Goal: Task Accomplishment & Management: Manage account settings

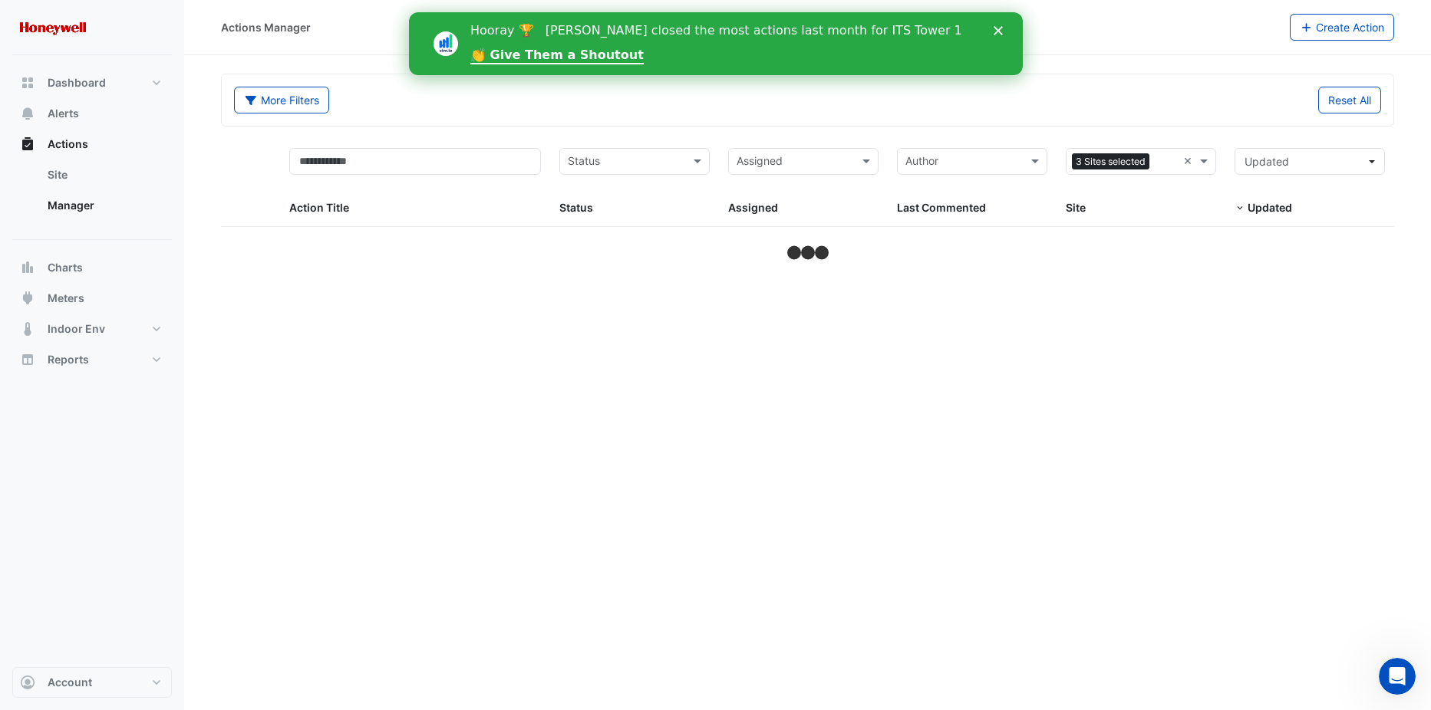
select select "***"
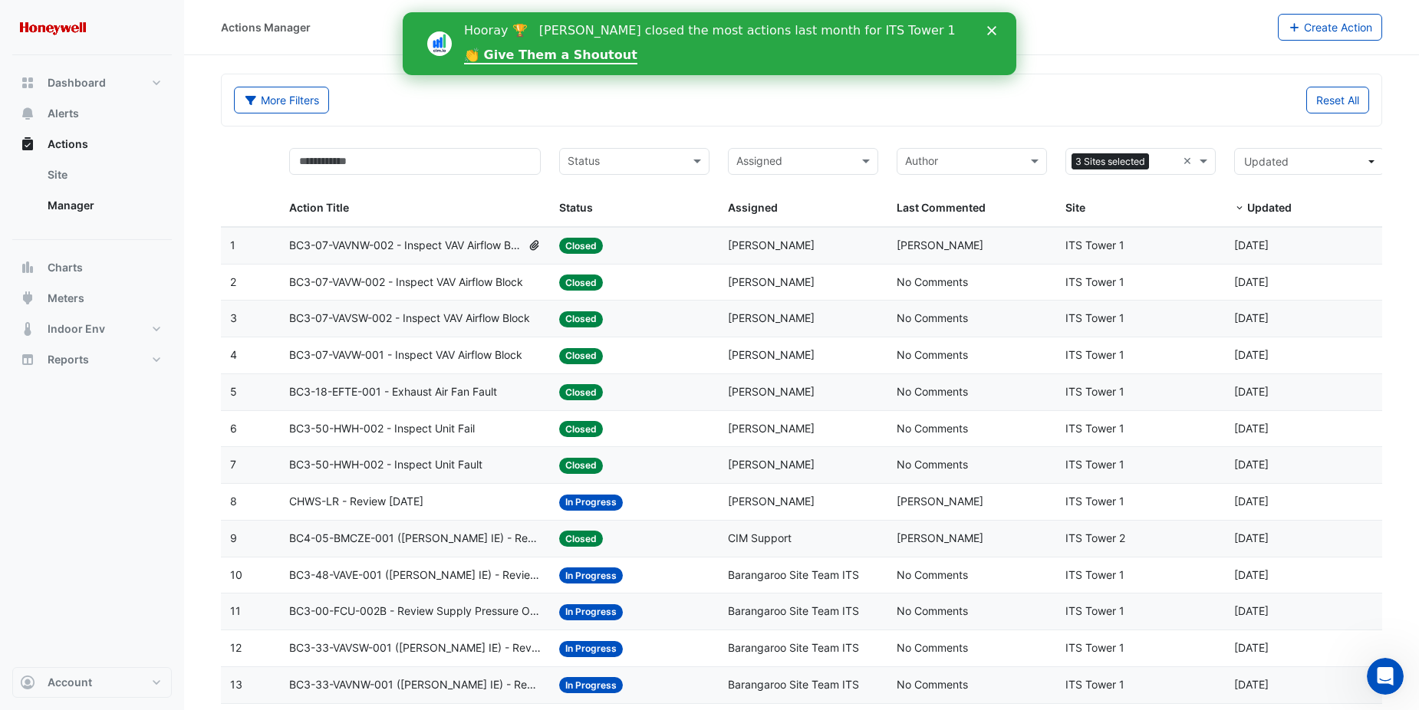
click at [991, 29] on polygon "Close" at bounding box center [991, 30] width 9 height 9
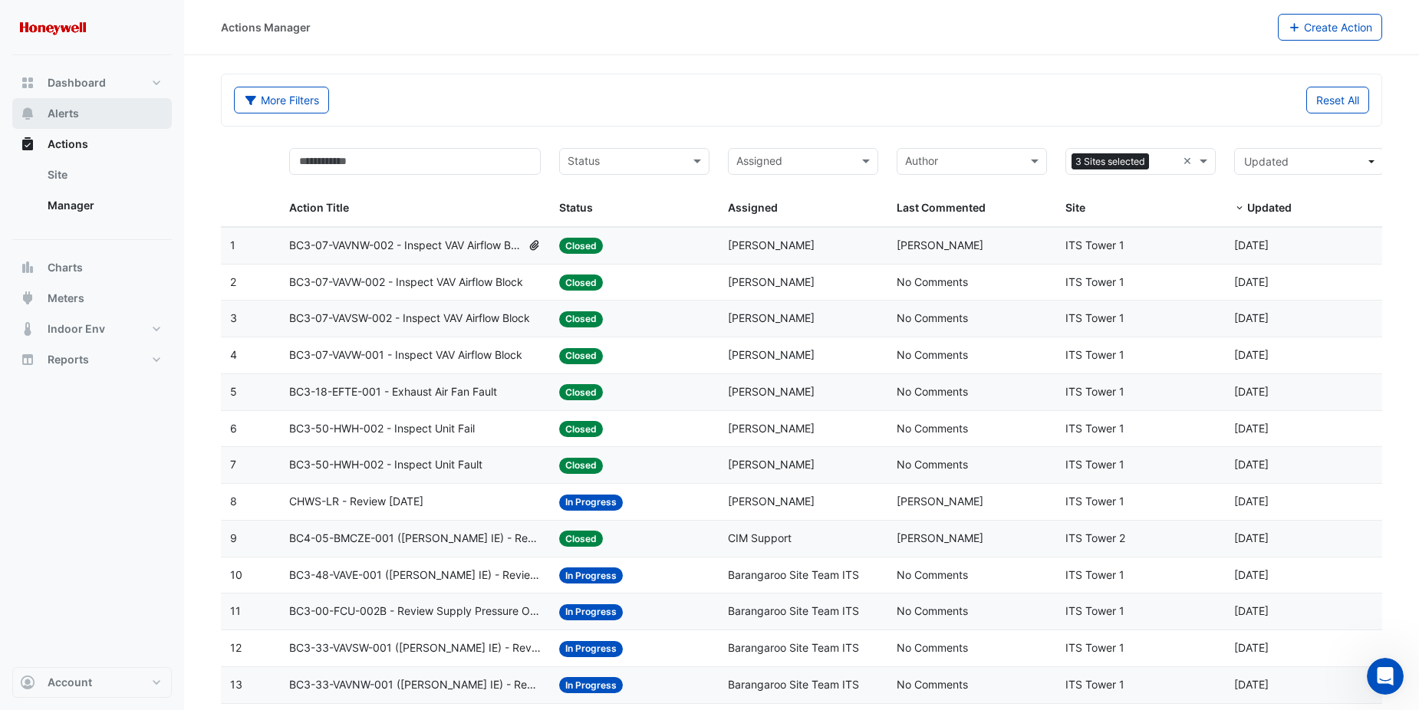
click at [50, 114] on span "Alerts" at bounding box center [63, 113] width 31 height 15
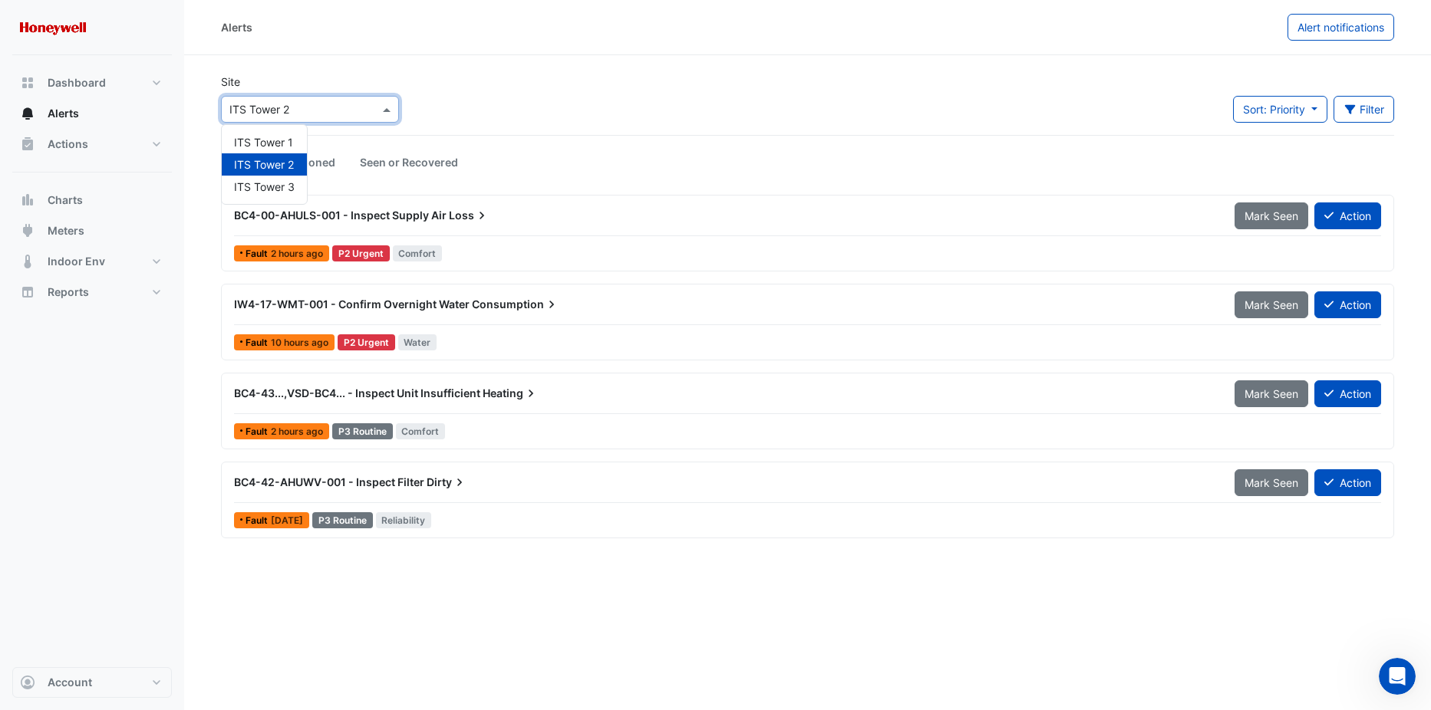
click at [378, 115] on div at bounding box center [310, 109] width 176 height 18
click at [263, 139] on span "ITS Tower 1" at bounding box center [263, 142] width 59 height 13
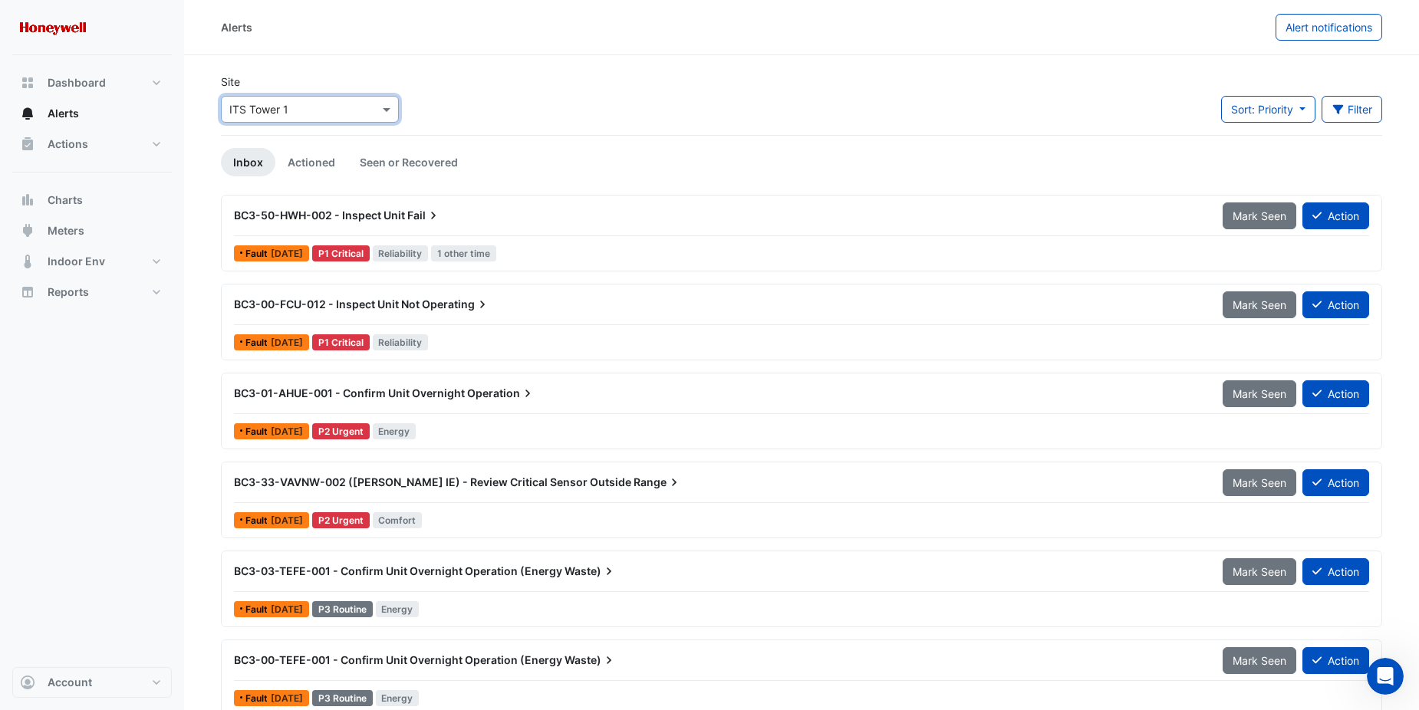
click at [399, 214] on span "BC3-50-HWH-002 - Inspect Unit" at bounding box center [319, 215] width 171 height 13
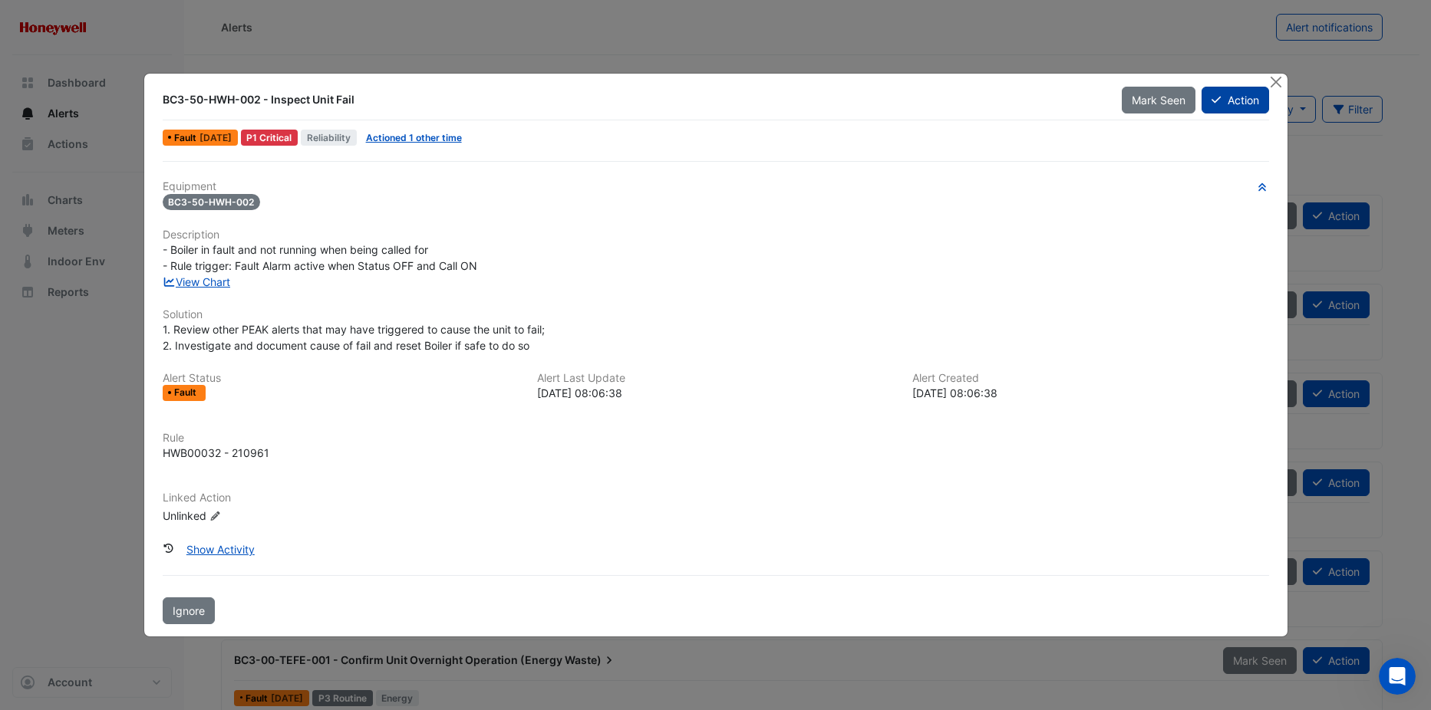
click at [1240, 103] on button "Action" at bounding box center [1234, 100] width 67 height 27
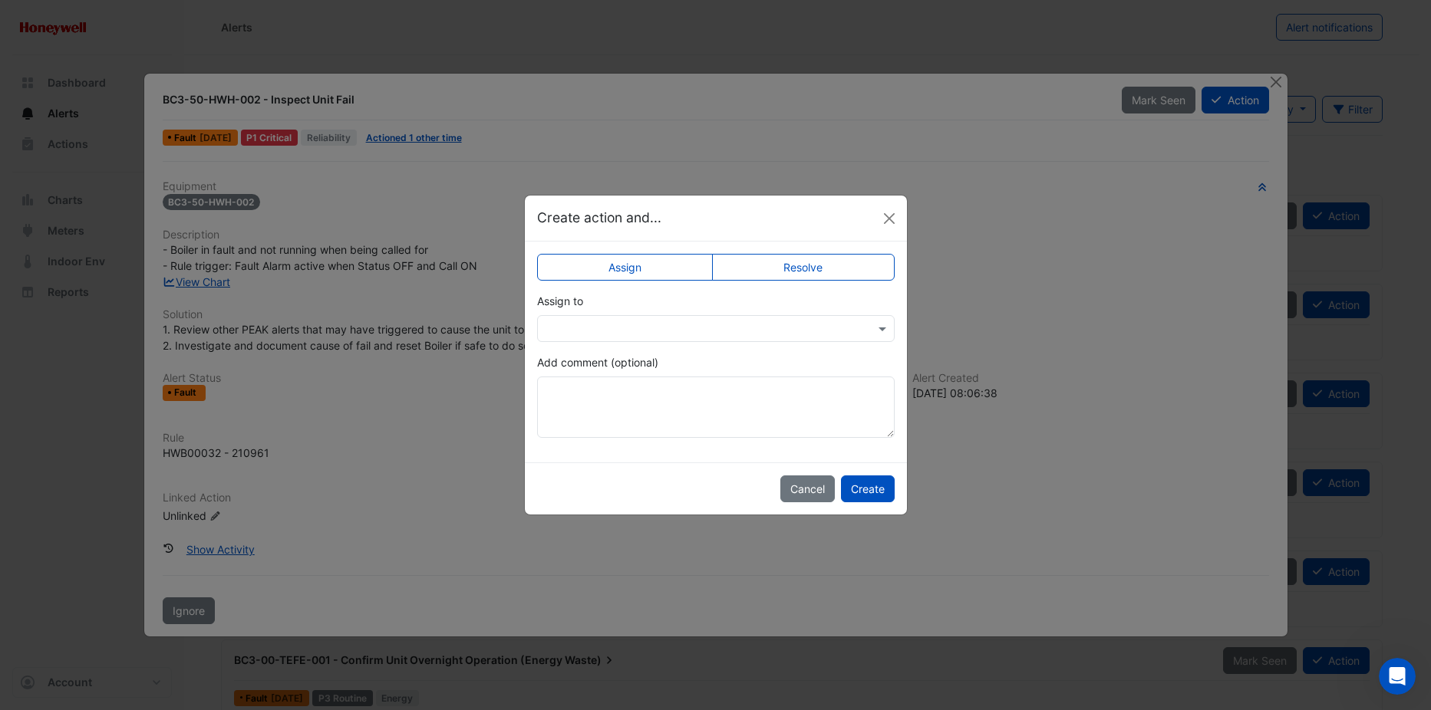
click at [871, 334] on div at bounding box center [716, 329] width 356 height 18
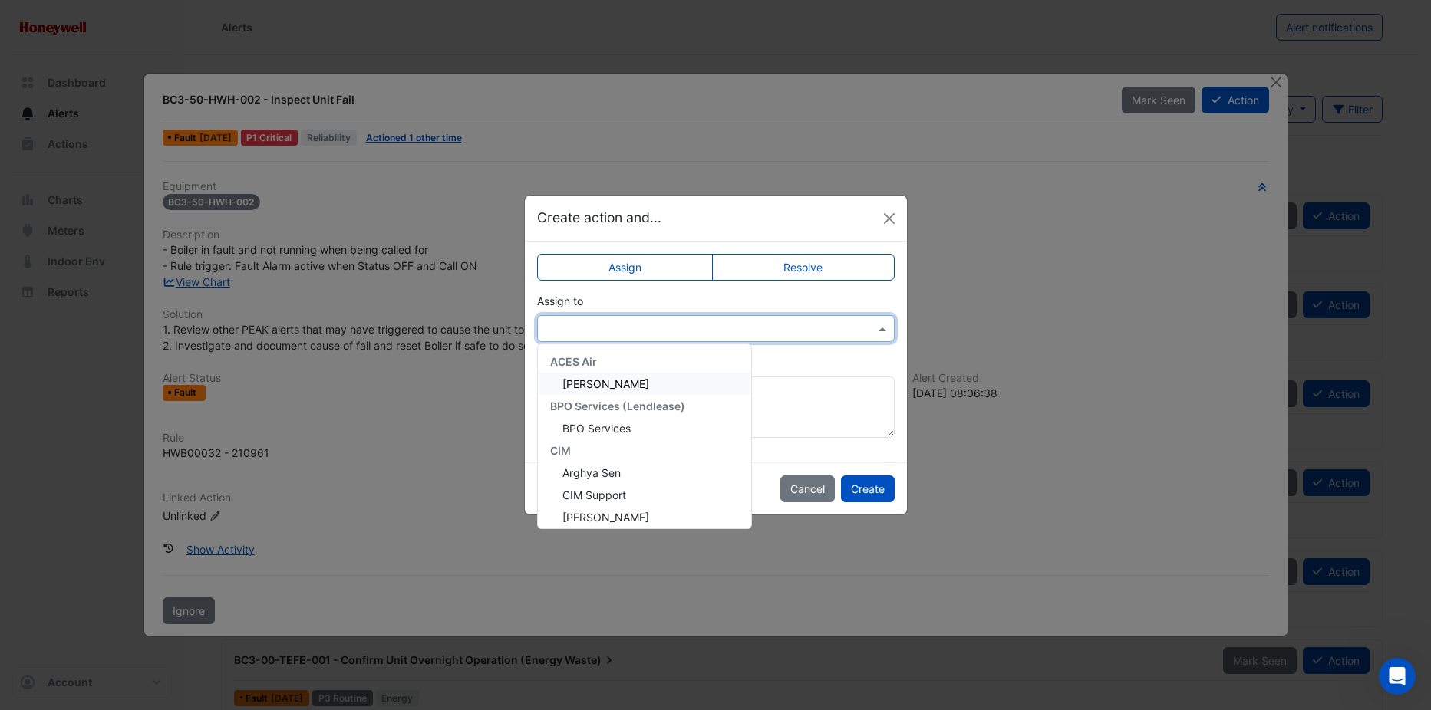
click at [632, 380] on span "Anthony Zografakis" at bounding box center [605, 383] width 87 height 13
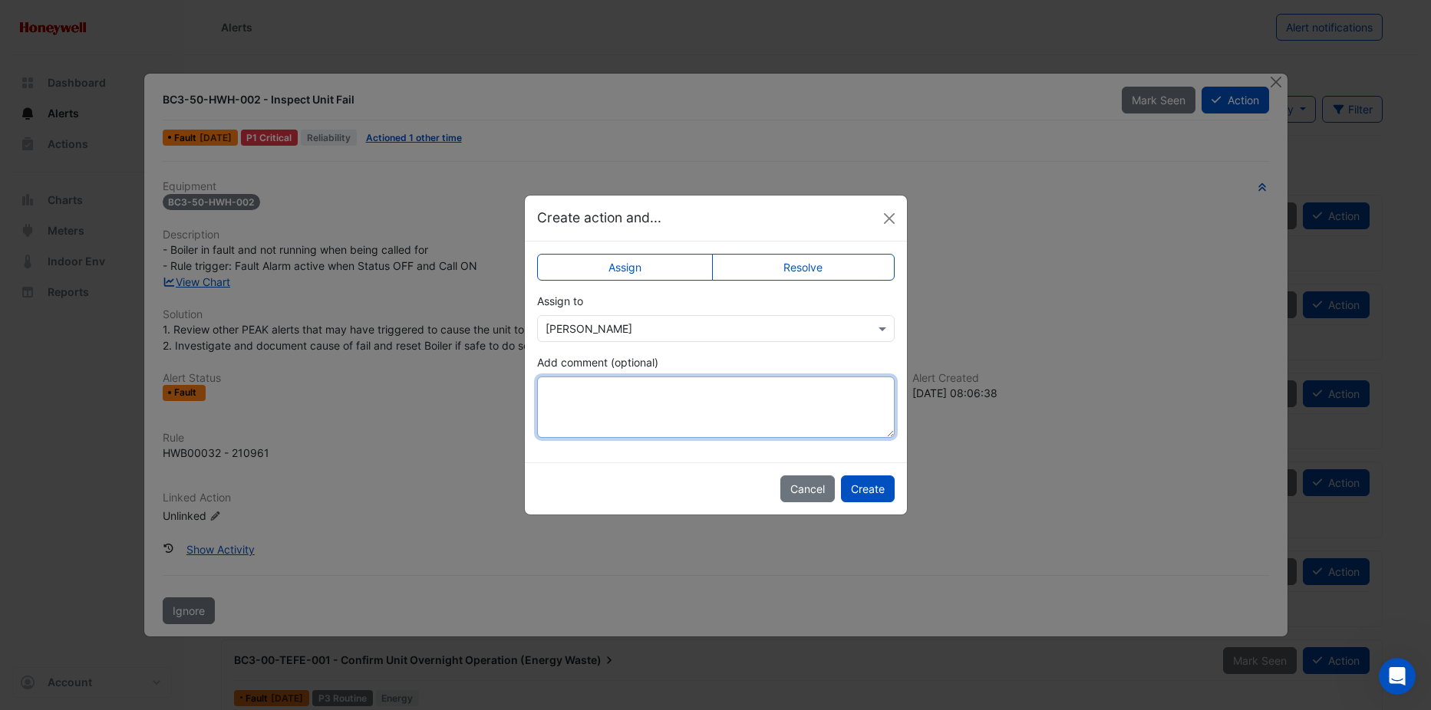
click at [639, 394] on textarea "Add comment (optional)" at bounding box center [715, 407] width 357 height 61
type textarea "*"
type textarea "**********"
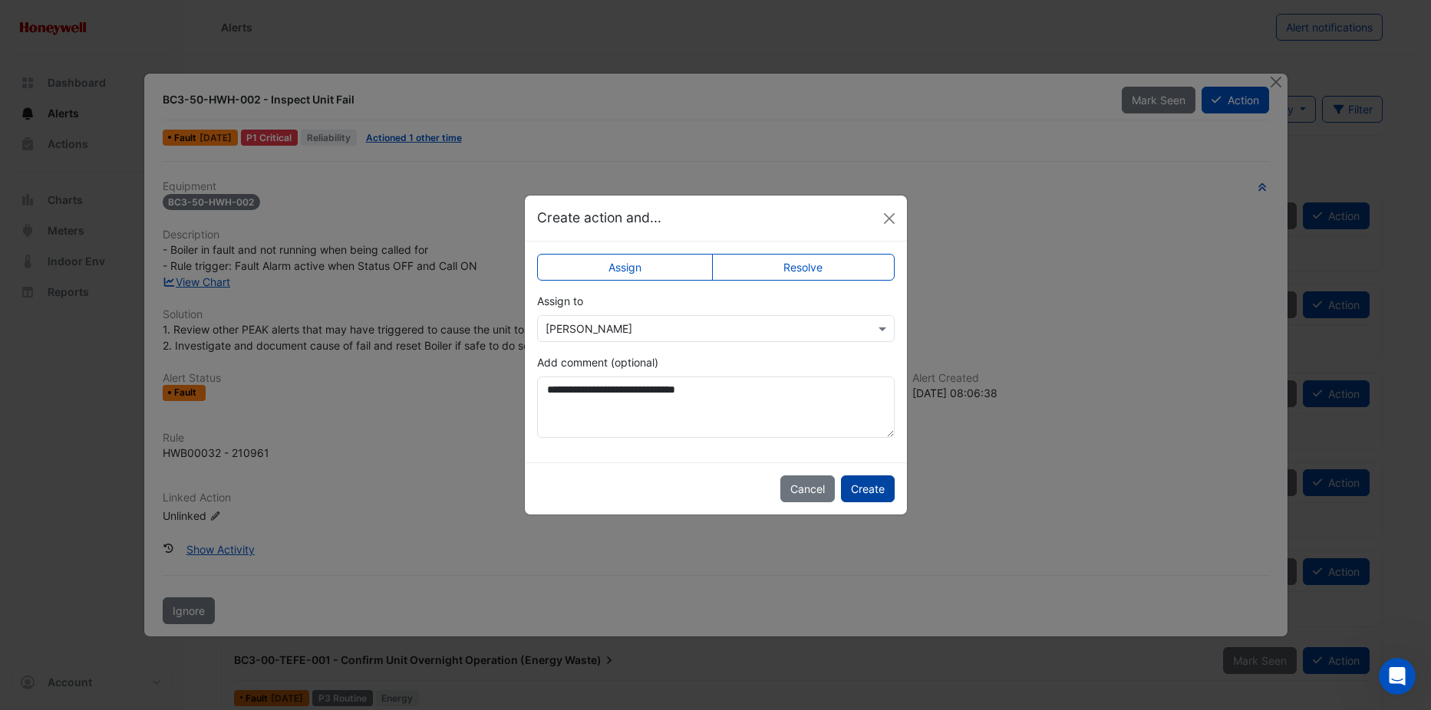
click at [870, 489] on button "Create" at bounding box center [868, 489] width 54 height 27
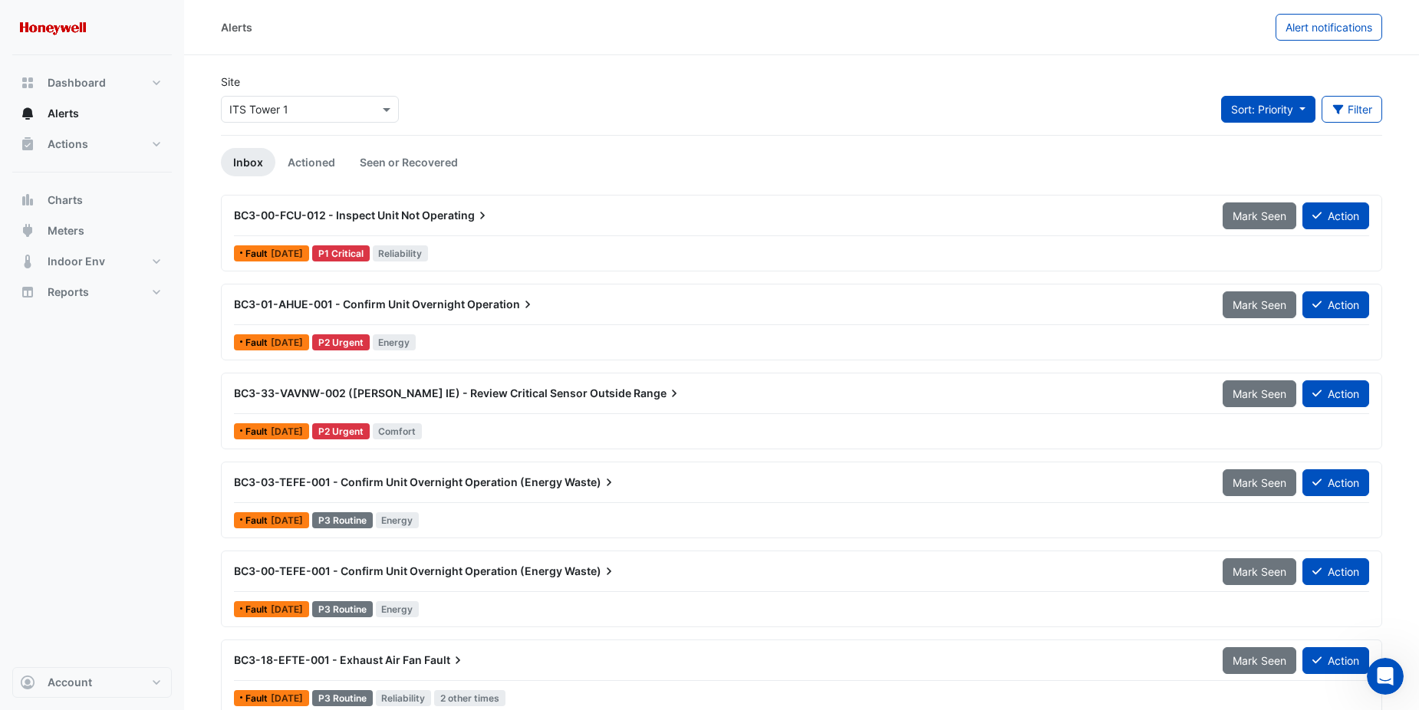
click at [1292, 112] on span "Sort: Priority" at bounding box center [1262, 109] width 62 height 13
click at [1280, 169] on li "Updated" at bounding box center [1280, 164] width 121 height 22
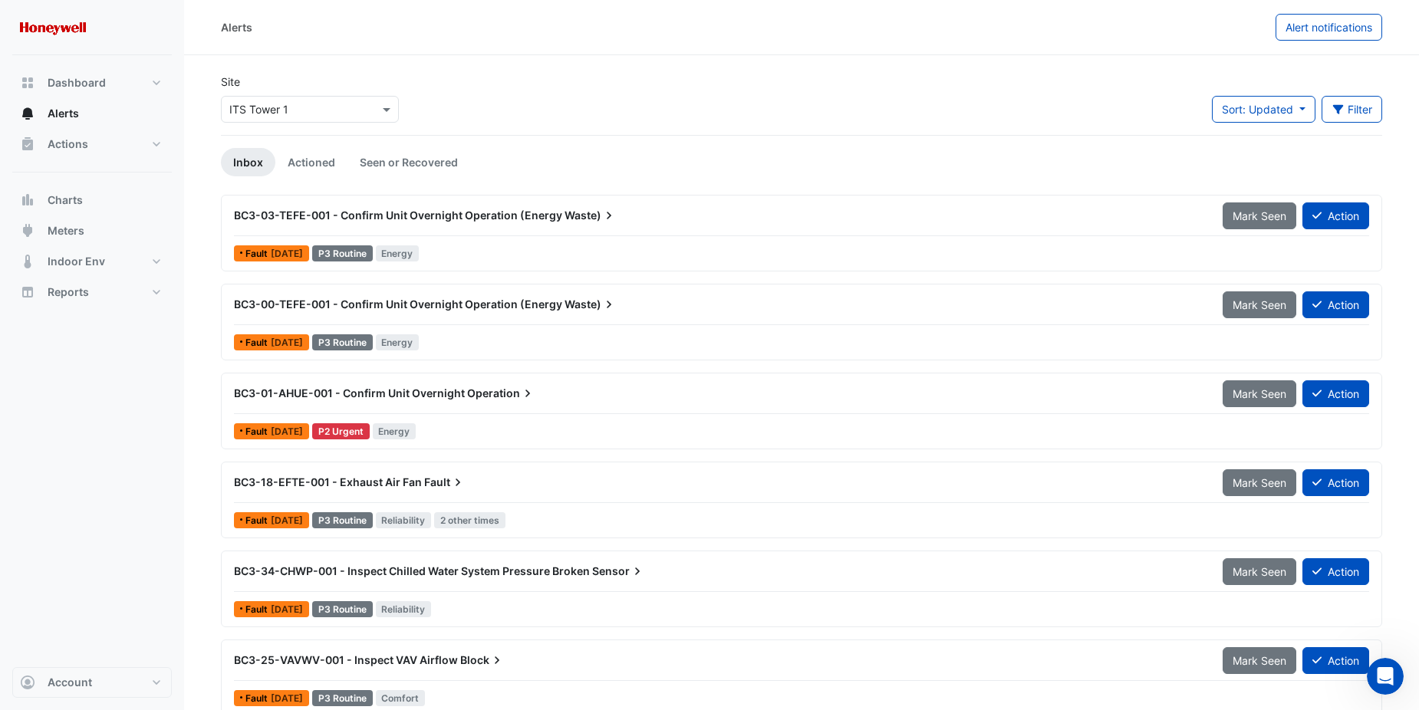
click at [512, 216] on span "BC3-03-TEFE-001 - Confirm Unit Overnight Operation (Energy" at bounding box center [398, 215] width 328 height 13
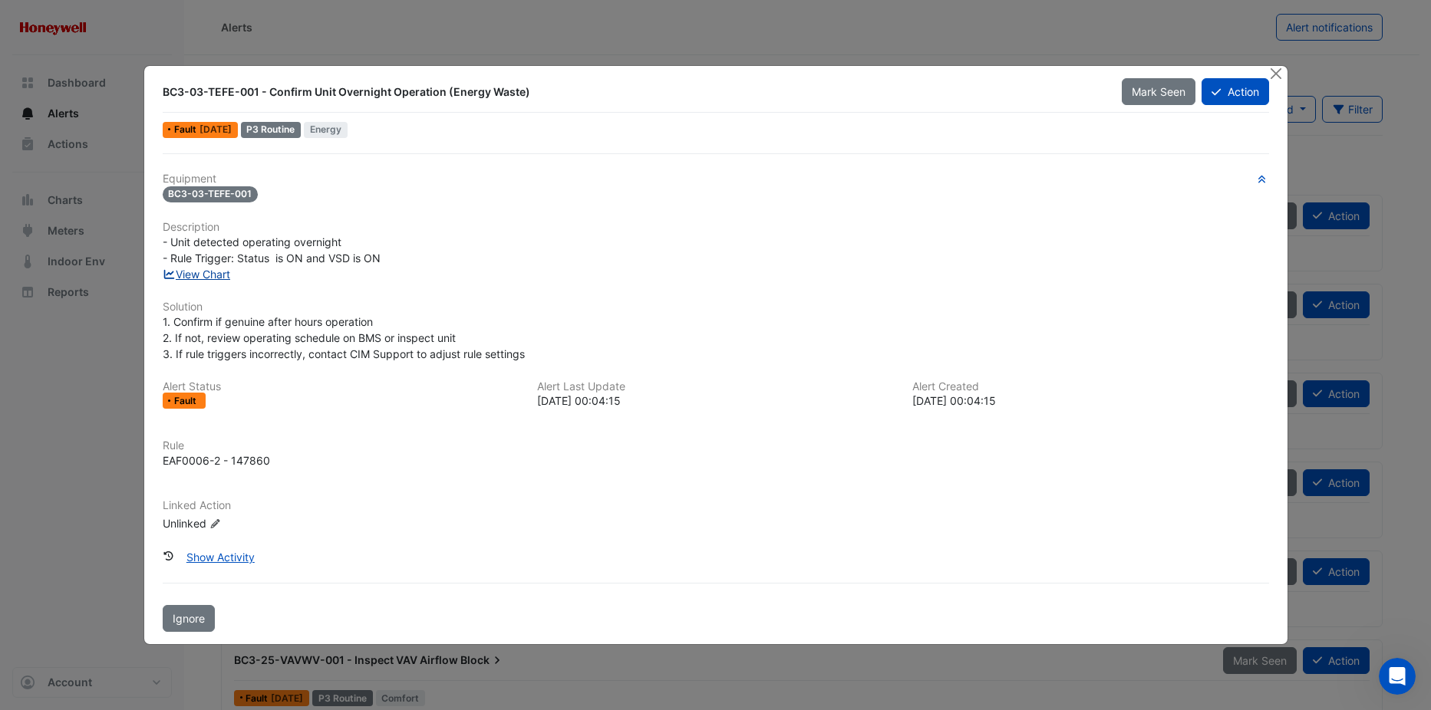
click at [219, 273] on link "View Chart" at bounding box center [197, 274] width 68 height 13
click at [1227, 93] on button "Action" at bounding box center [1234, 91] width 67 height 27
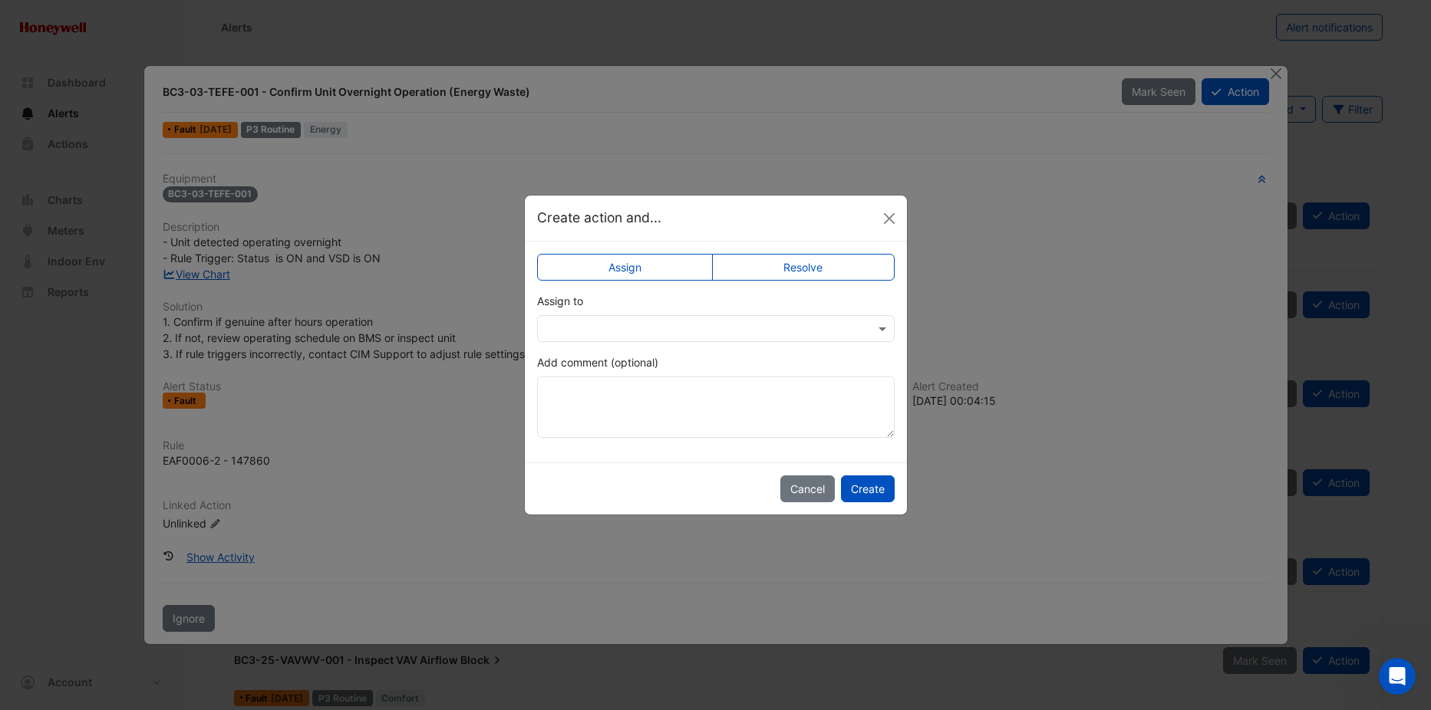
click at [798, 265] on label "Resolve" at bounding box center [803, 267] width 183 height 27
click at [639, 398] on textarea "Add comment (optional)" at bounding box center [715, 407] width 357 height 61
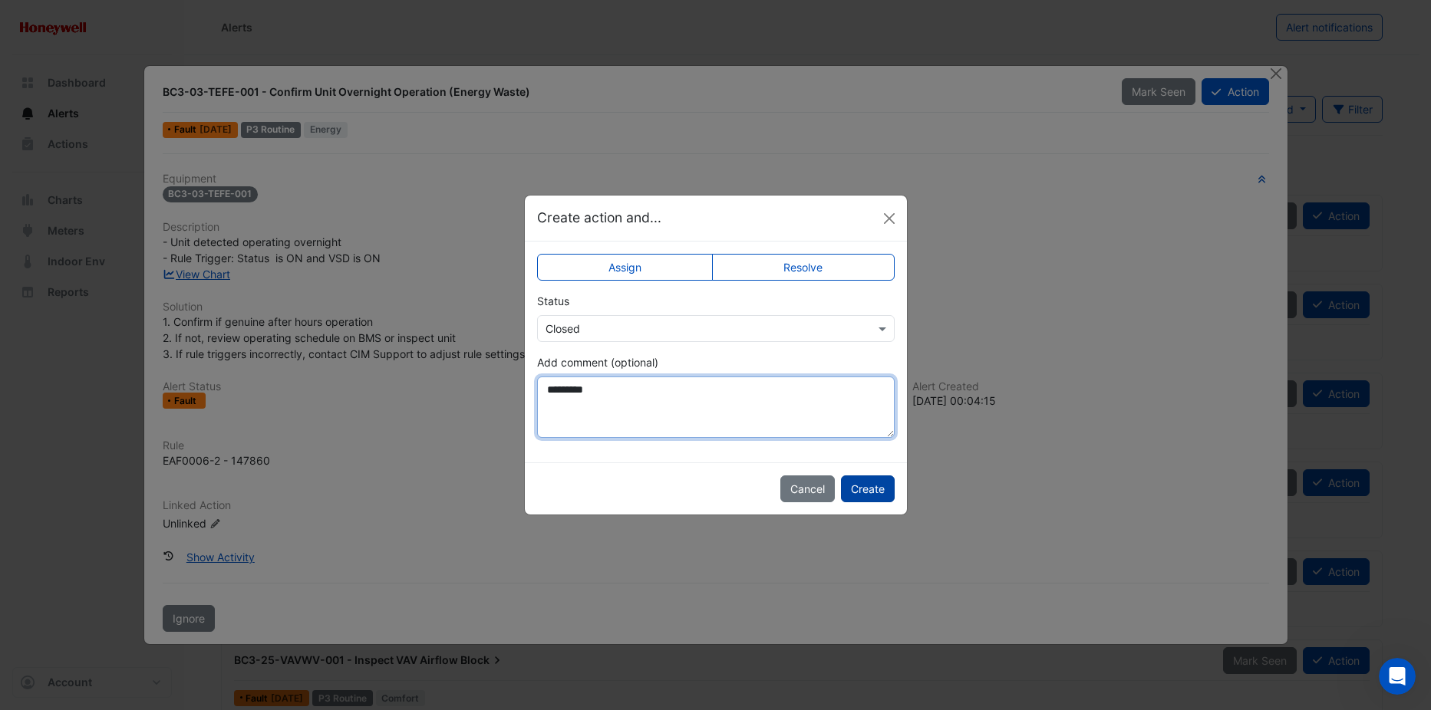
type textarea "*********"
click at [872, 491] on button "Create" at bounding box center [868, 489] width 54 height 27
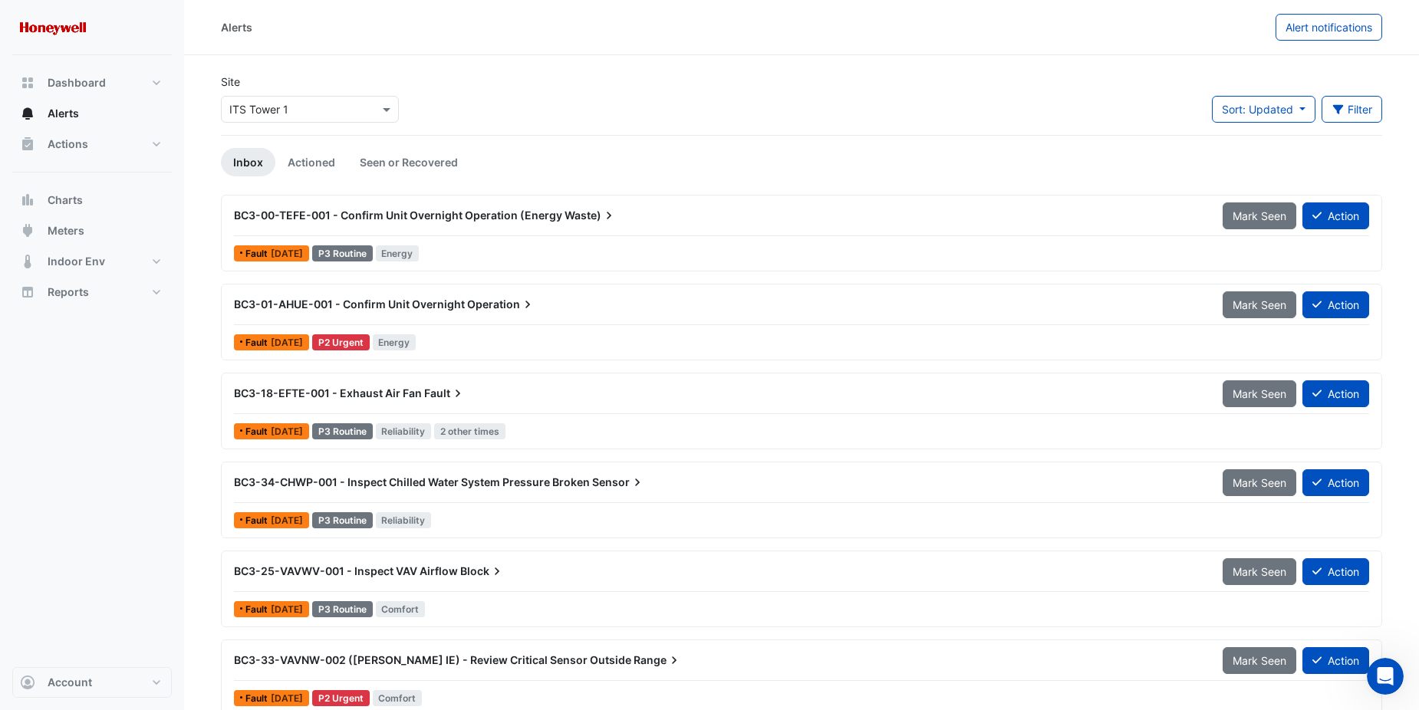
click at [433, 212] on span "BC3-00-TEFE-001 - Confirm Unit Overnight Operation (Energy" at bounding box center [398, 215] width 328 height 13
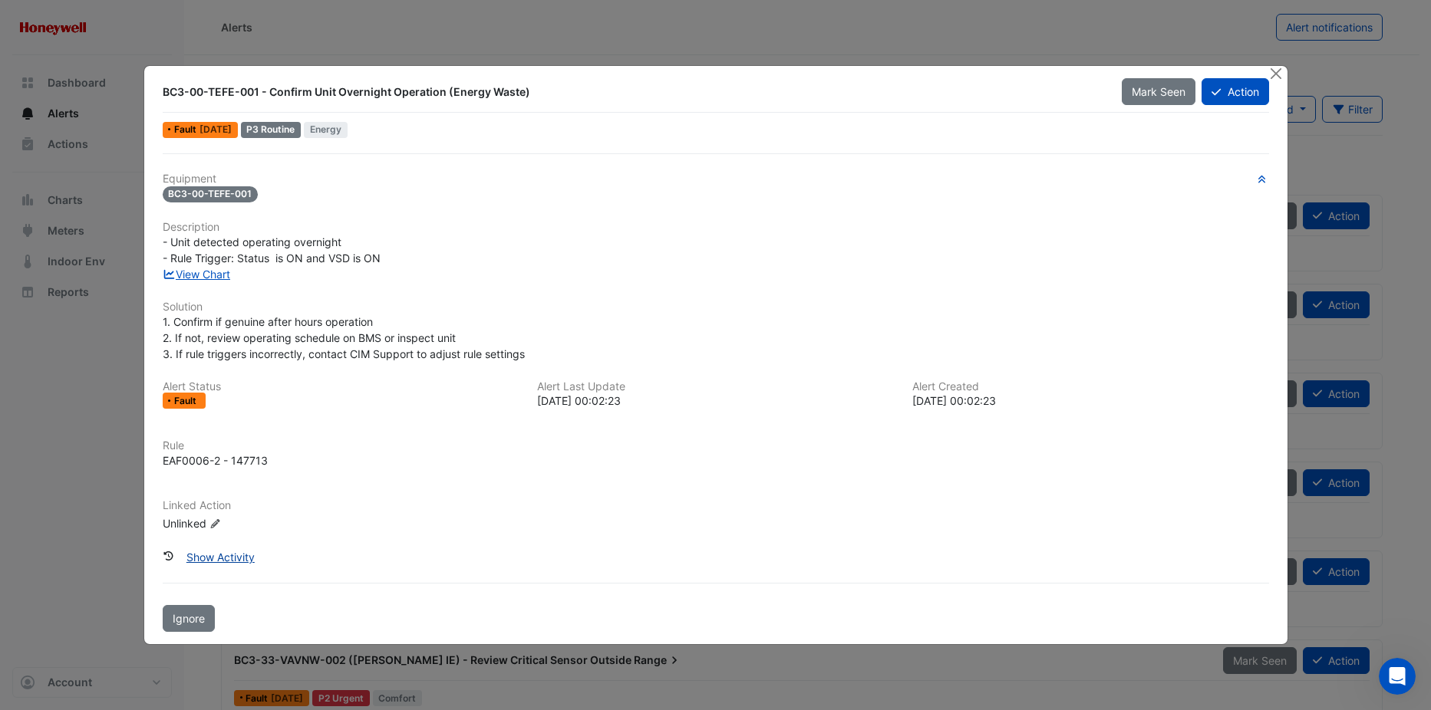
click at [229, 553] on button "Show Activity" at bounding box center [220, 557] width 88 height 27
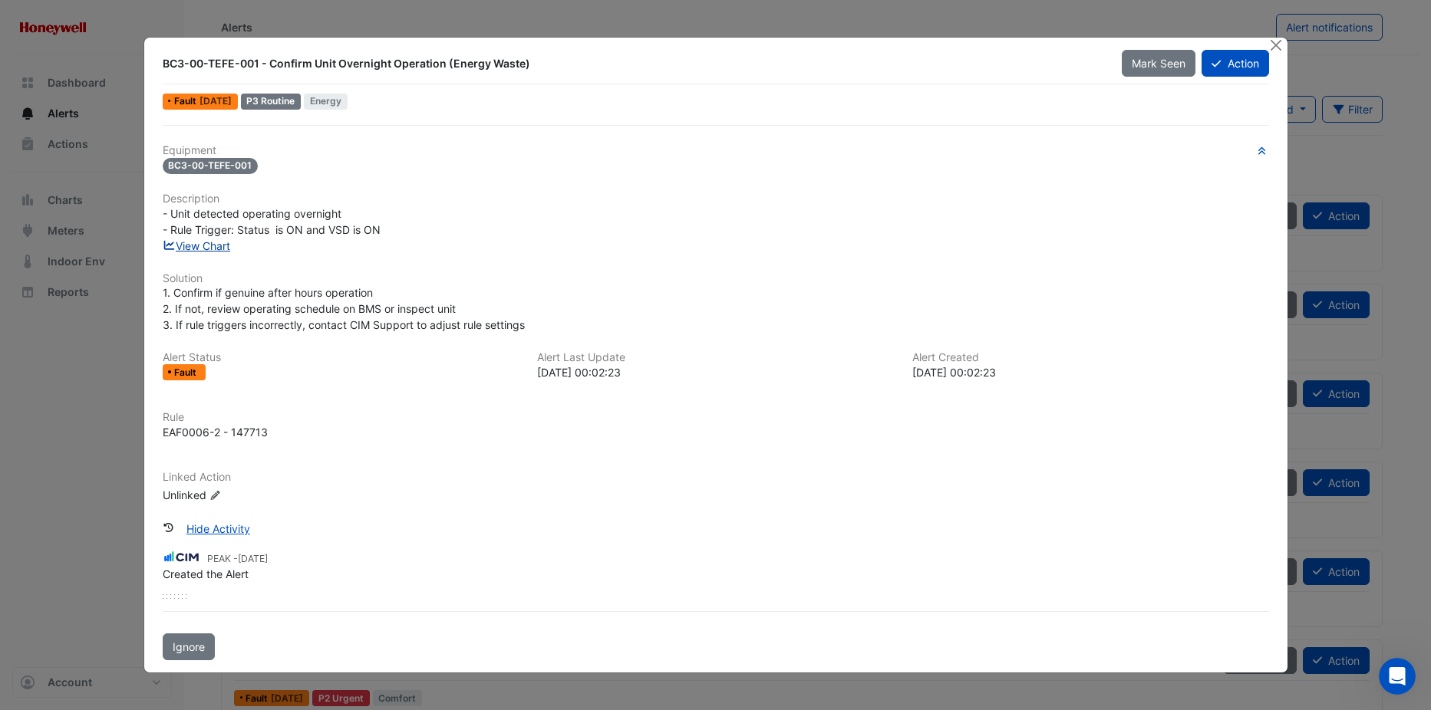
click at [206, 245] on link "View Chart" at bounding box center [197, 245] width 68 height 13
drag, startPoint x: 1252, startPoint y: 62, endPoint x: 769, endPoint y: 118, distance: 485.7
click at [838, 75] on div "BC3-00-TEFE-001 - Confirm Unit Overnight Operation (Energy Waste)" at bounding box center [633, 64] width 960 height 28
click at [1246, 64] on button "Action" at bounding box center [1234, 63] width 67 height 27
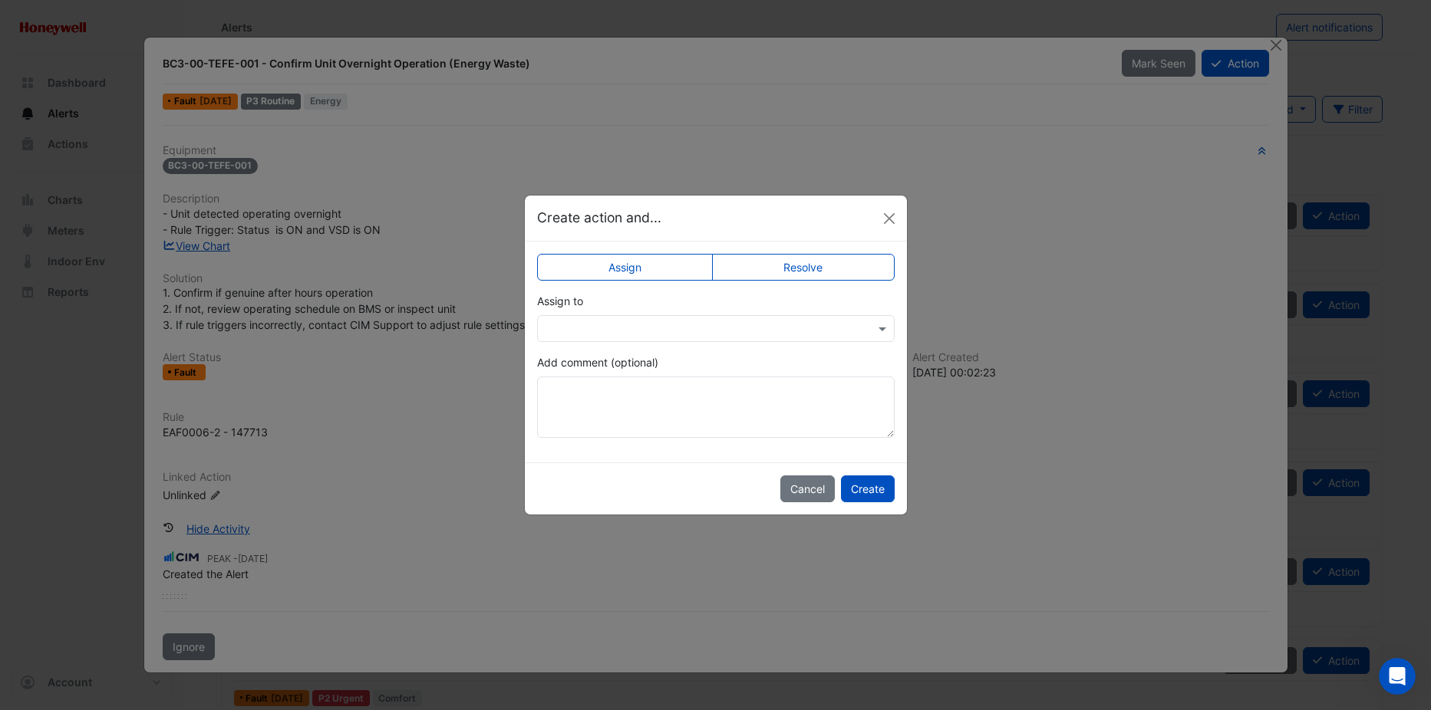
click at [822, 267] on label "Resolve" at bounding box center [803, 267] width 183 height 27
click at [612, 400] on textarea "Add comment (optional)" at bounding box center [715, 407] width 357 height 61
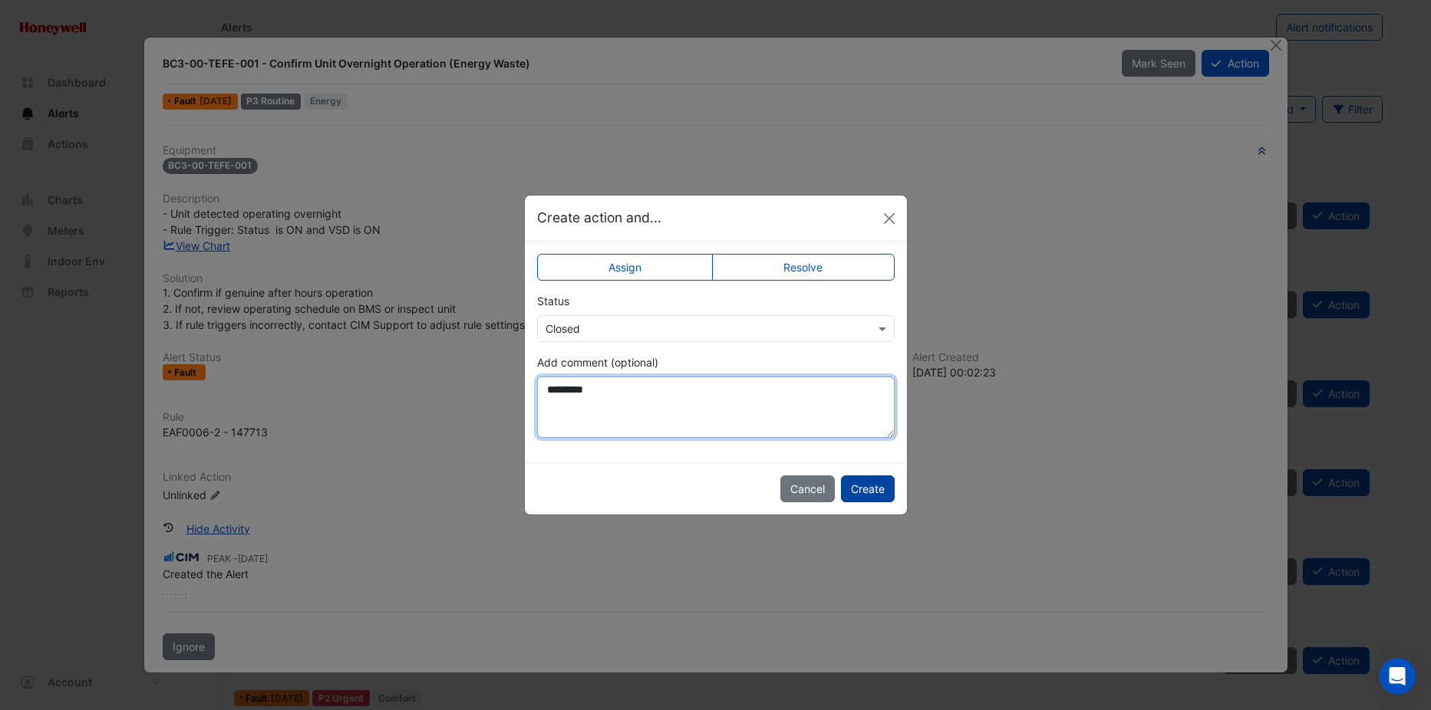
type textarea "*********"
click at [870, 479] on button "Create" at bounding box center [868, 489] width 54 height 27
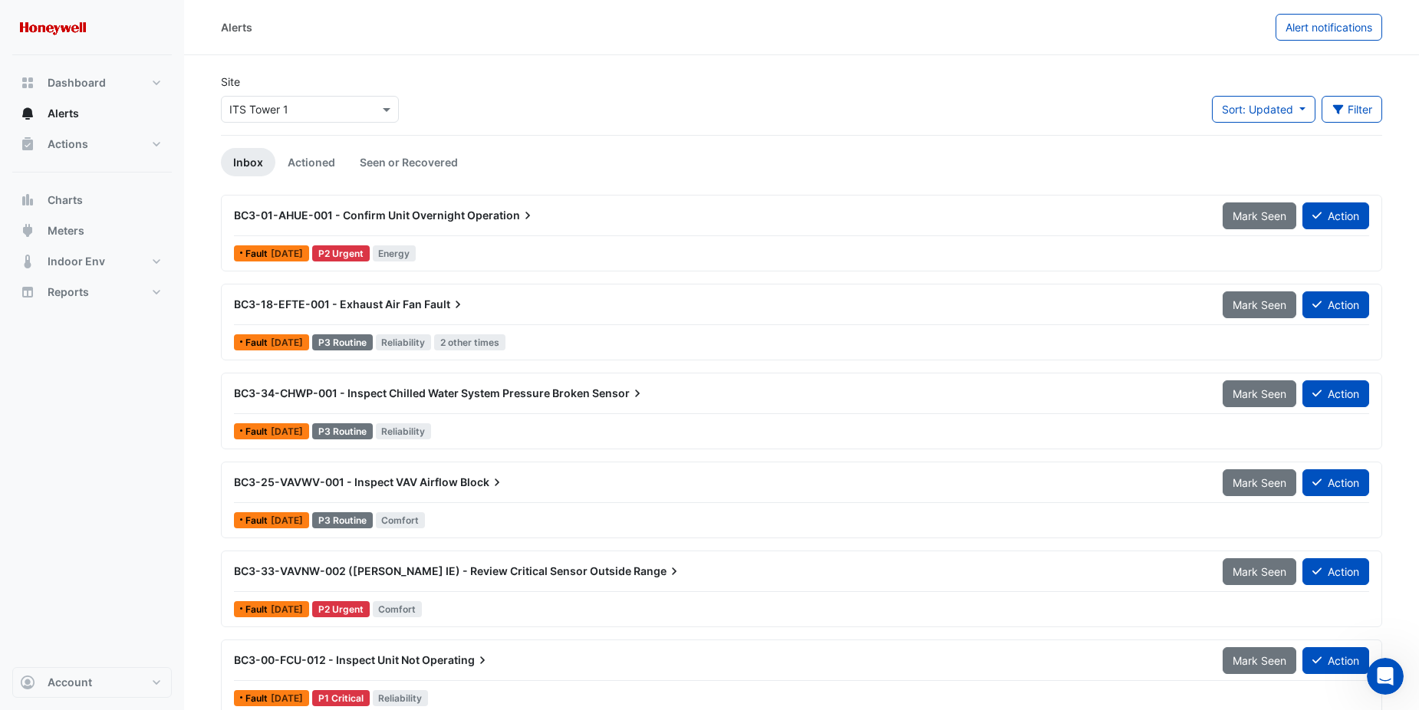
click at [579, 166] on ul "Inbox Actioned Seen or Recovered" at bounding box center [801, 162] width 1161 height 28
click at [367, 304] on span "BC3-18-EFTE-001 - Exhaust Air Fan" at bounding box center [328, 304] width 188 height 13
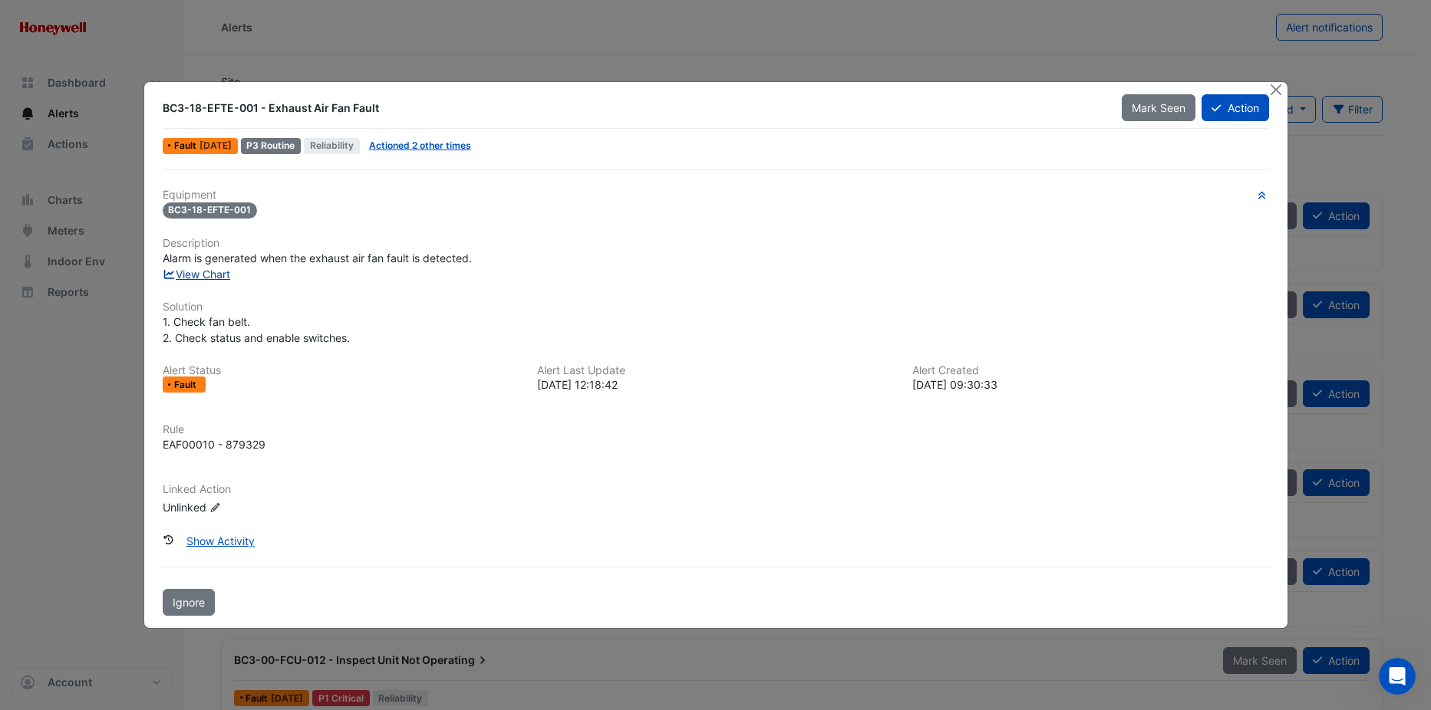
click at [210, 278] on link "View Chart" at bounding box center [197, 274] width 68 height 13
click at [1281, 91] on button "Close" at bounding box center [1276, 90] width 16 height 16
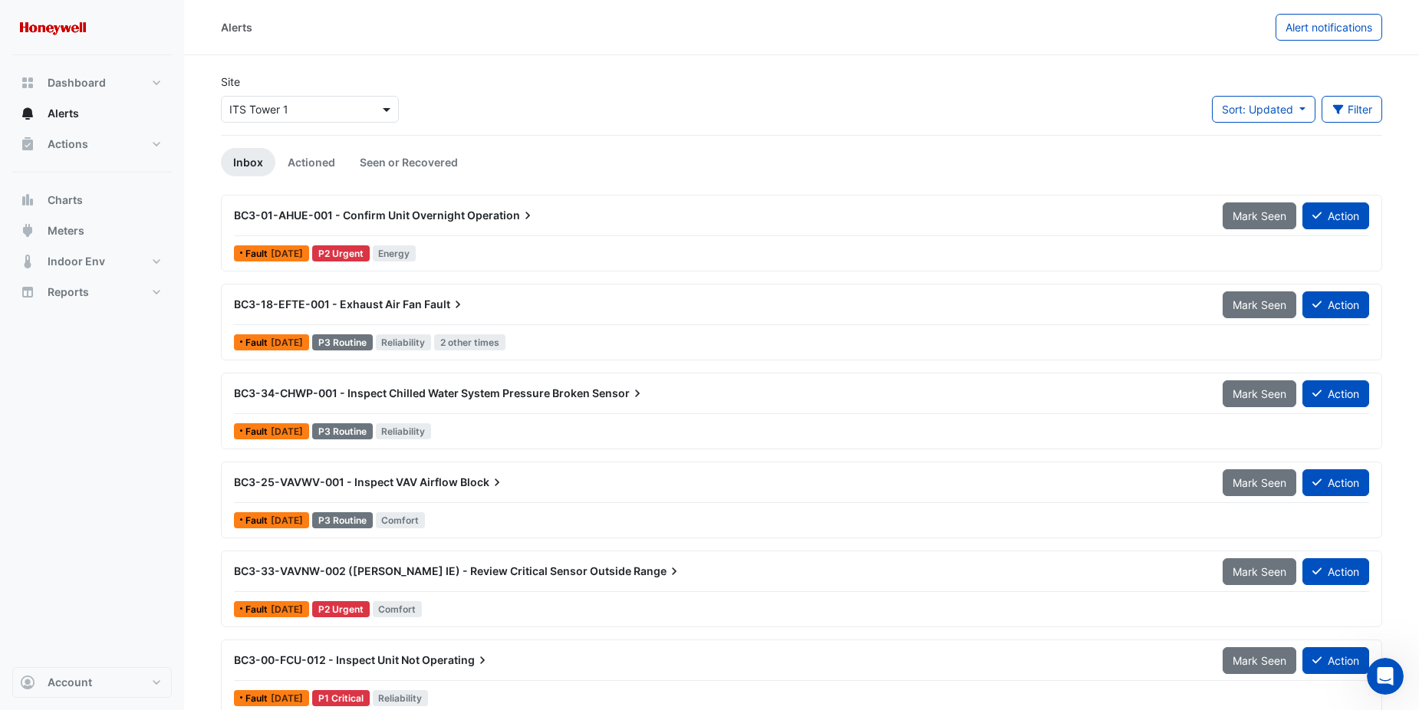
click at [397, 112] on span at bounding box center [388, 109] width 19 height 16
click at [266, 184] on span "ITS Tower 3" at bounding box center [264, 186] width 61 height 13
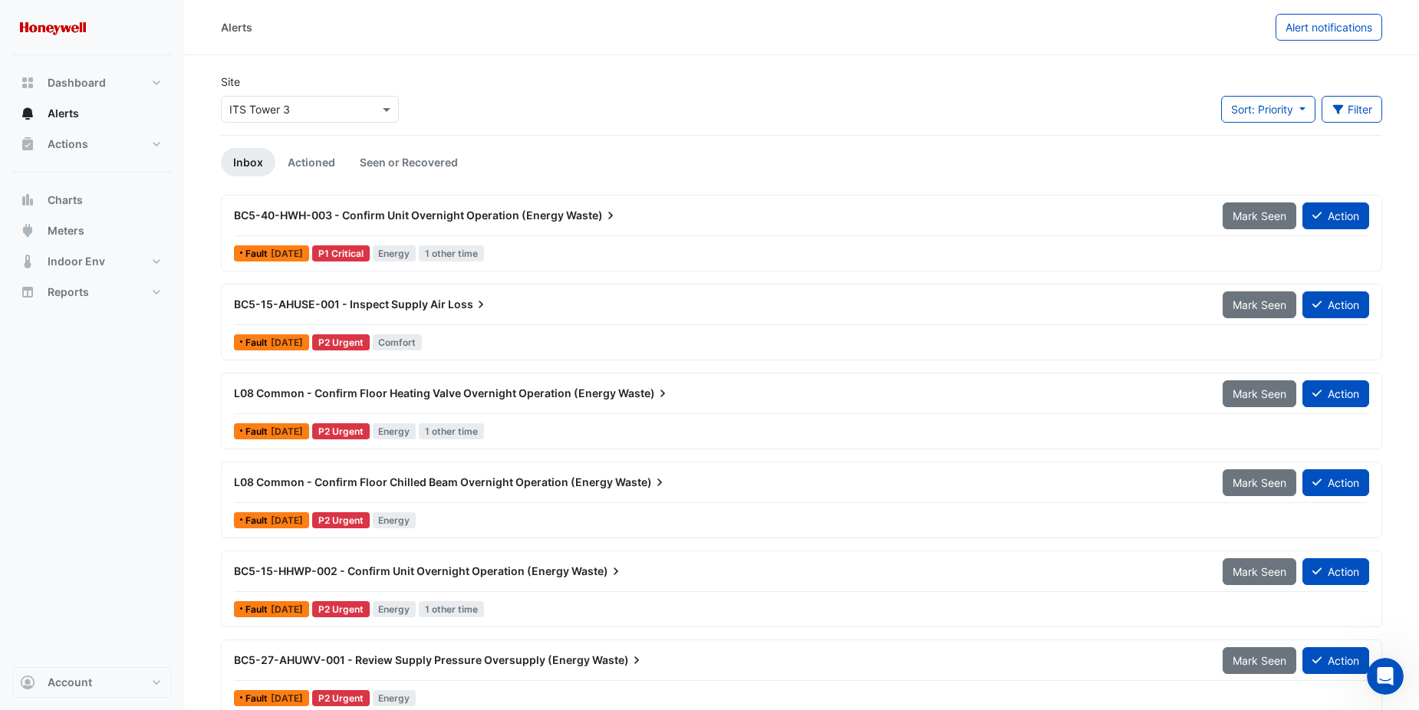
click at [440, 212] on span "BC5-40-HWH-003 - Confirm Unit Overnight Operation (Energy" at bounding box center [399, 215] width 330 height 13
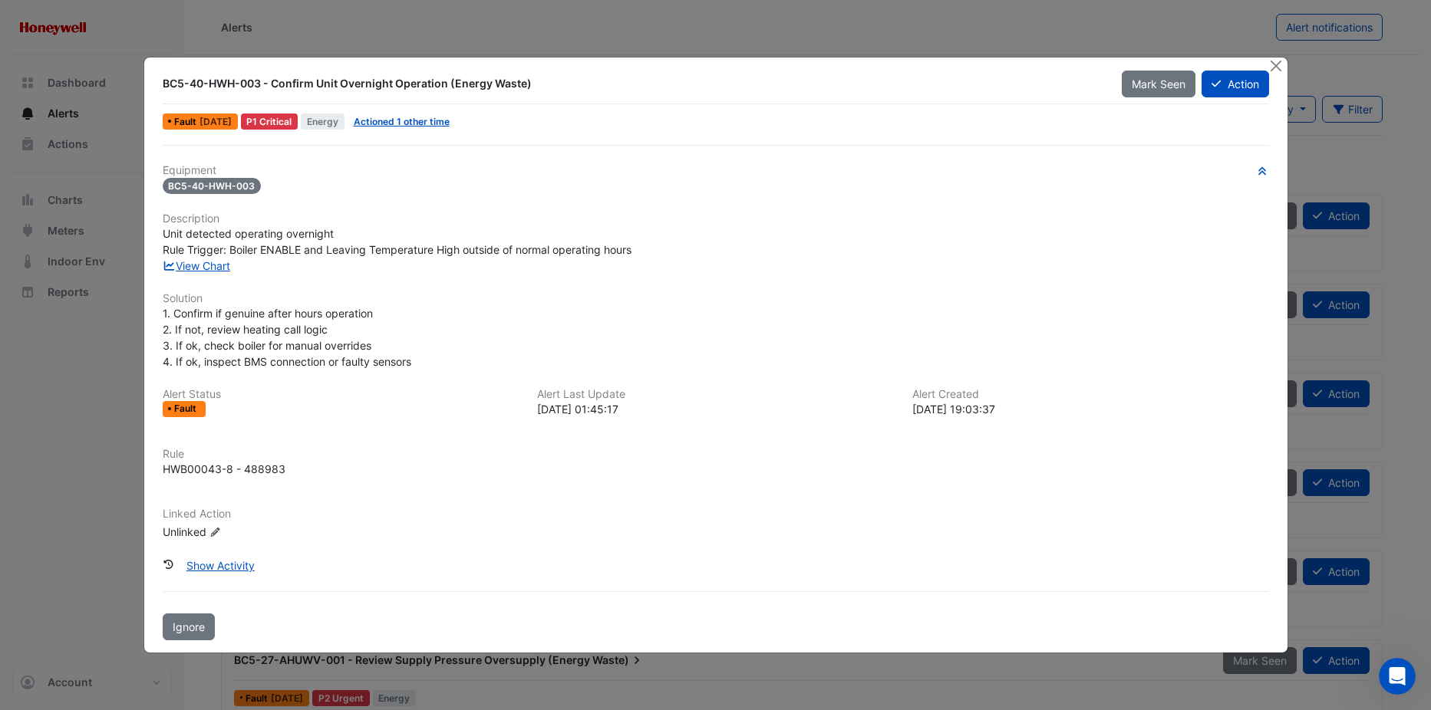
click at [208, 275] on div "Equipment BC5-40-HWH-003 Description Unit detected operating overnight Rule Tri…" at bounding box center [716, 358] width 1106 height 388
click at [209, 265] on link "View Chart" at bounding box center [197, 265] width 68 height 13
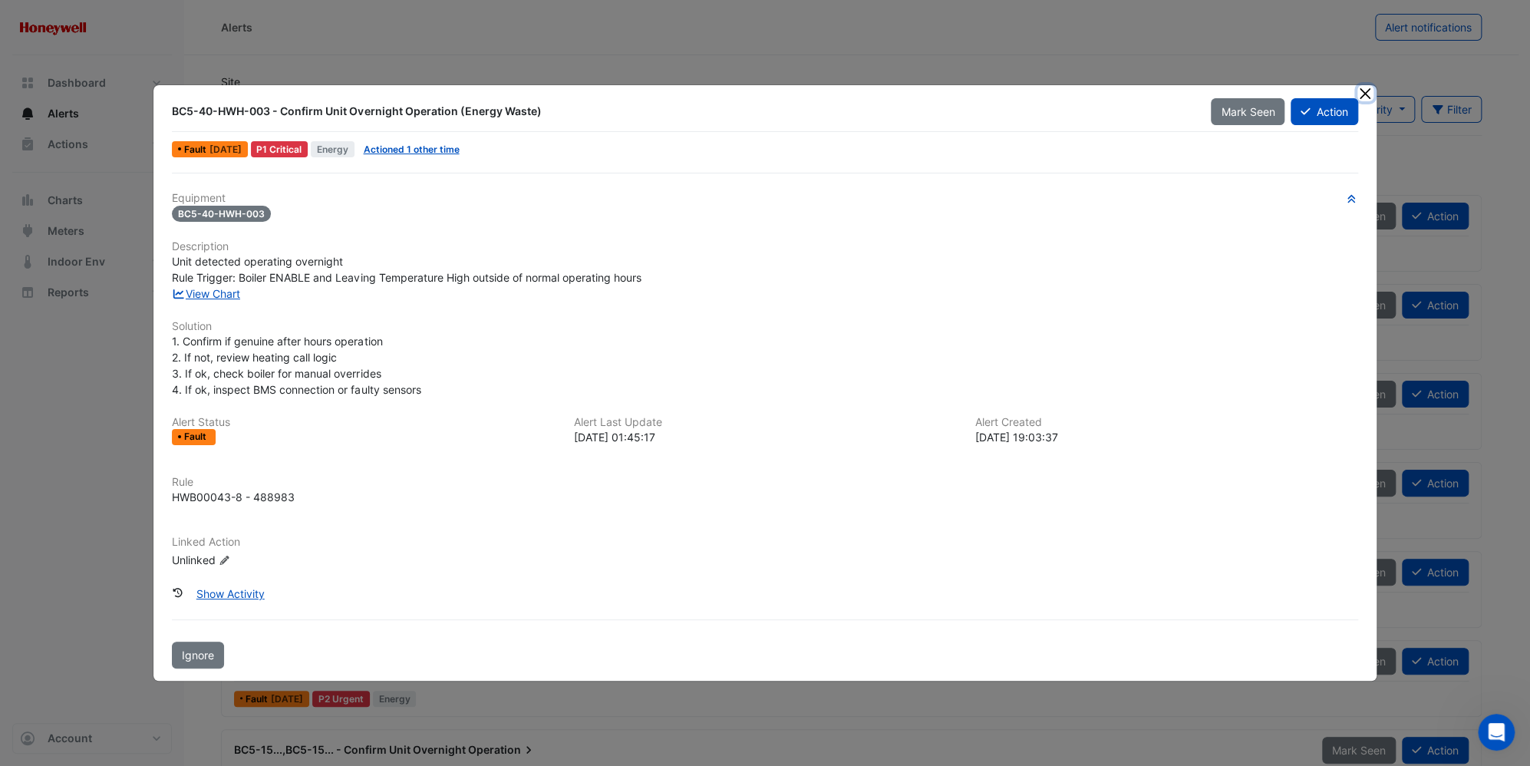
click at [1363, 91] on button "Close" at bounding box center [1365, 93] width 16 height 16
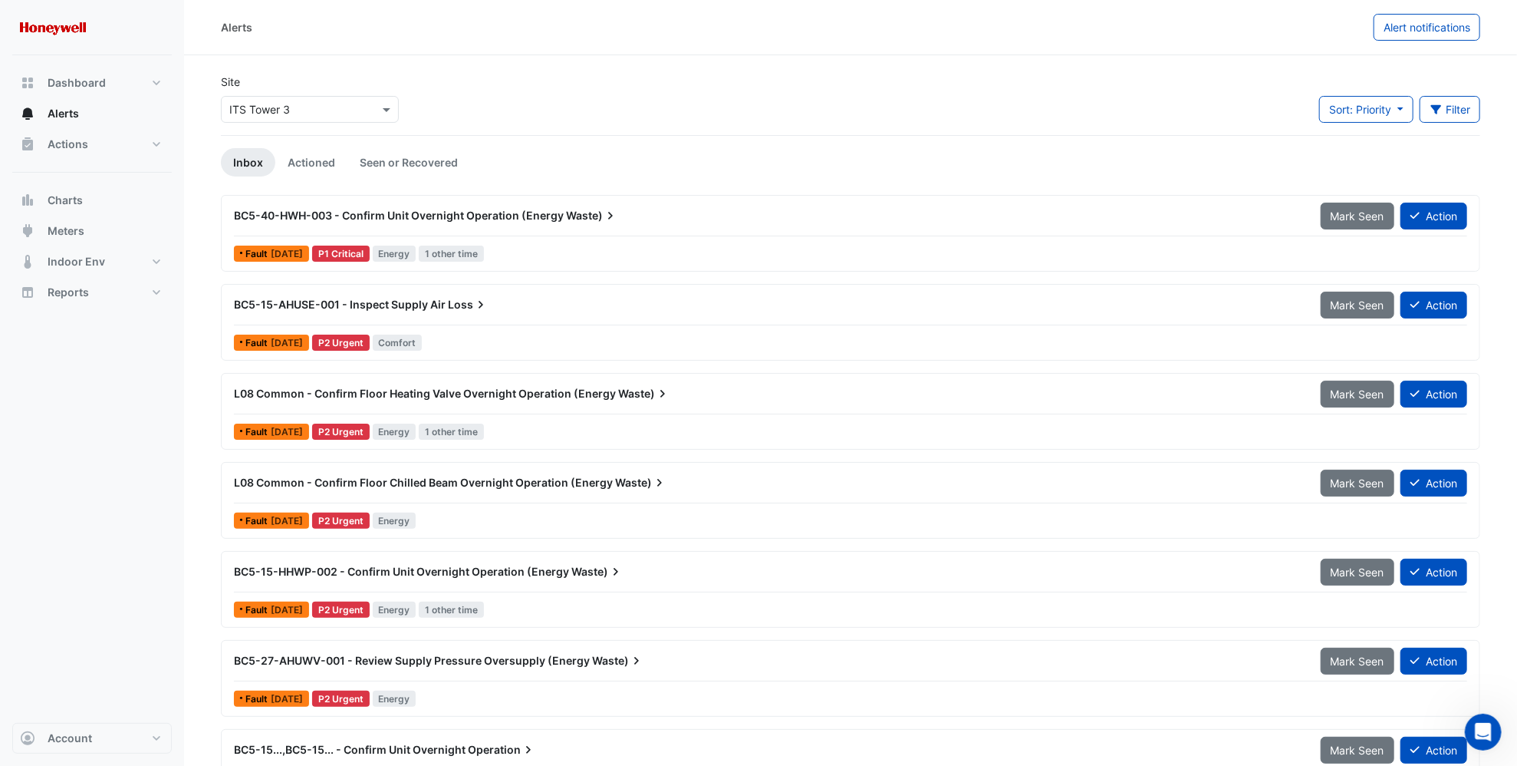
click at [417, 300] on span "BC5-15-AHUSE-001 - Inspect Supply Air" at bounding box center [340, 304] width 212 height 13
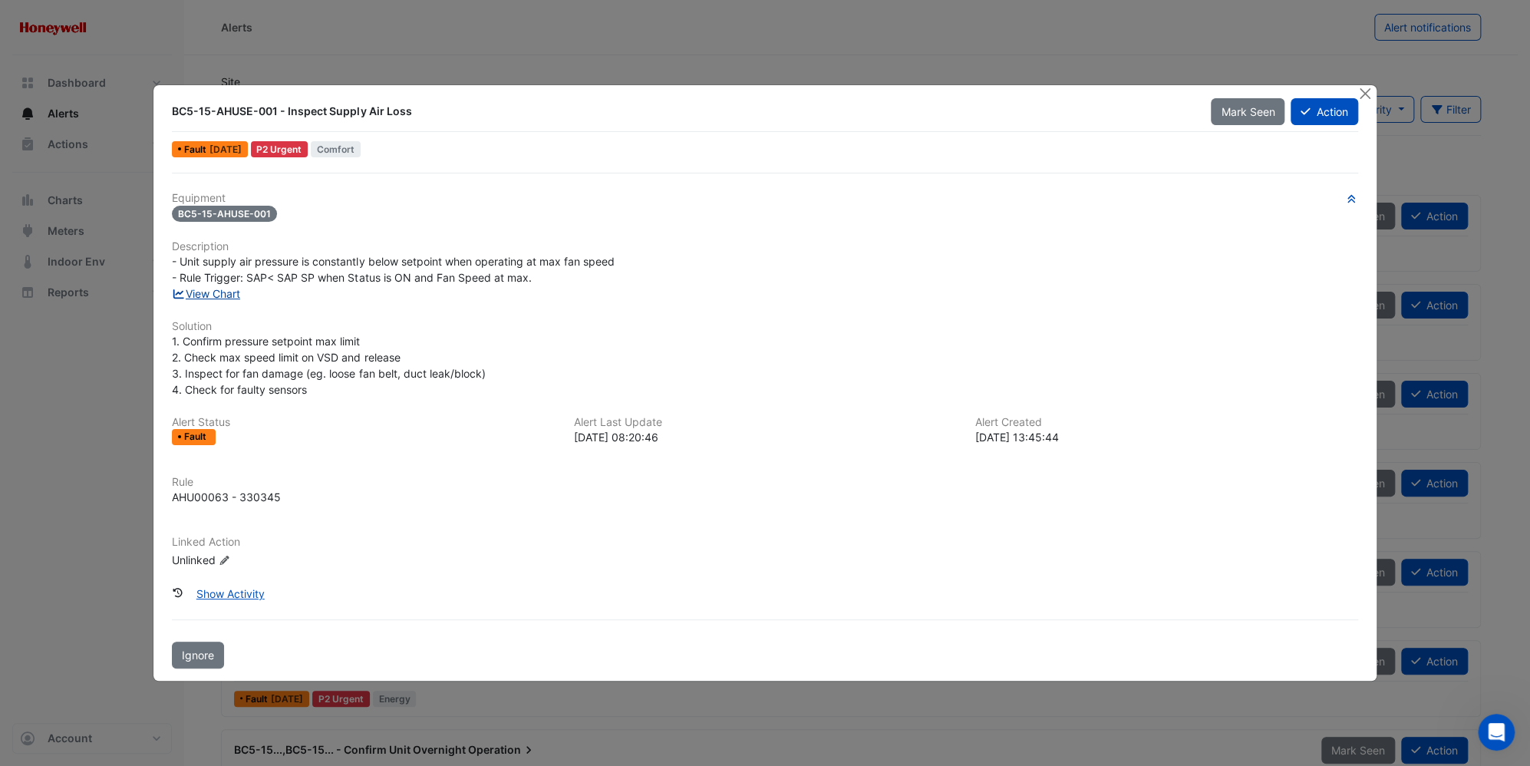
click at [226, 291] on link "View Chart" at bounding box center [206, 293] width 68 height 13
click at [1365, 92] on button "Close" at bounding box center [1365, 93] width 16 height 16
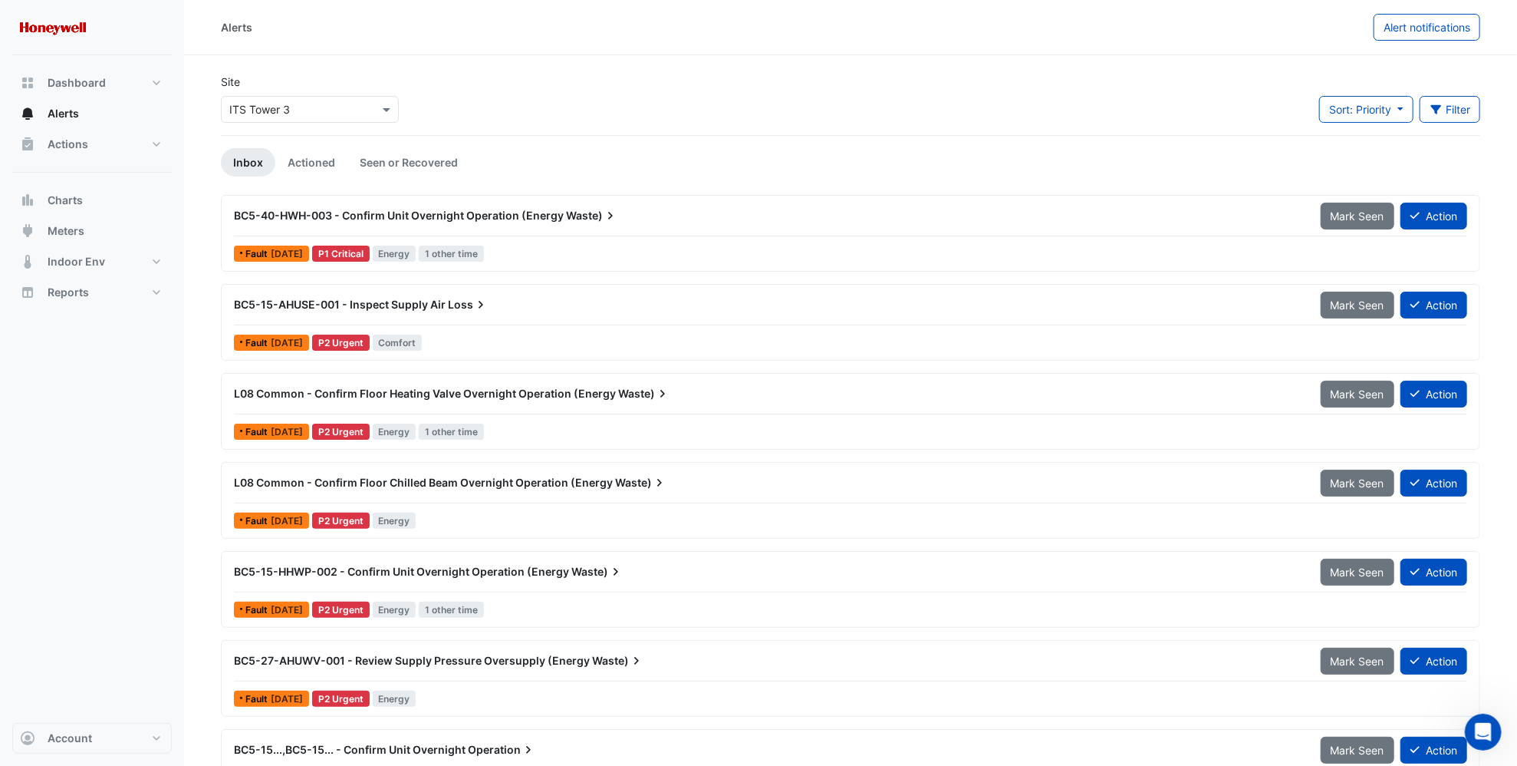
click at [514, 390] on span "L08 Common - Confirm Floor Heating Valve Overnight Operation (Energy" at bounding box center [425, 393] width 382 height 13
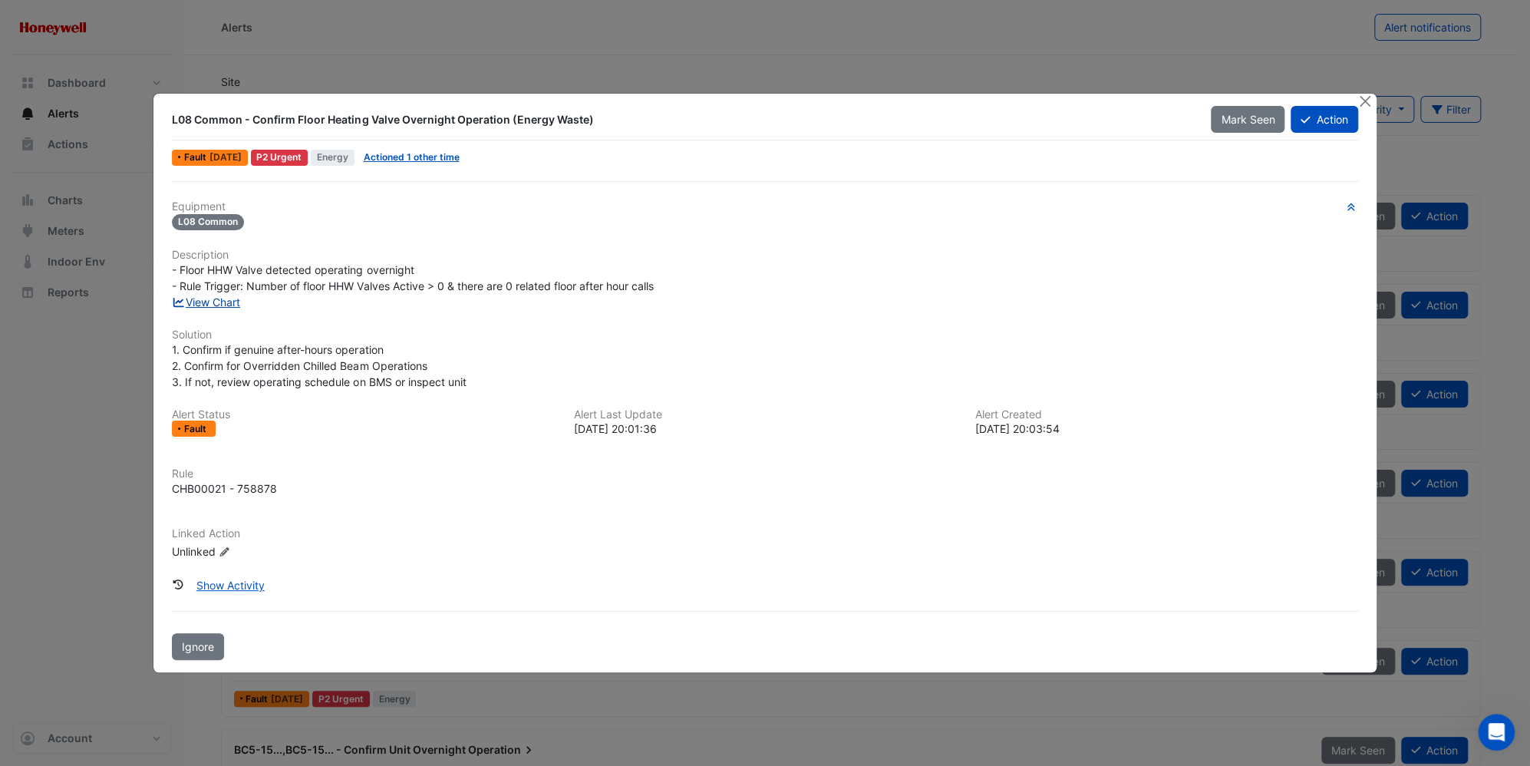
click at [219, 302] on link "View Chart" at bounding box center [206, 301] width 68 height 13
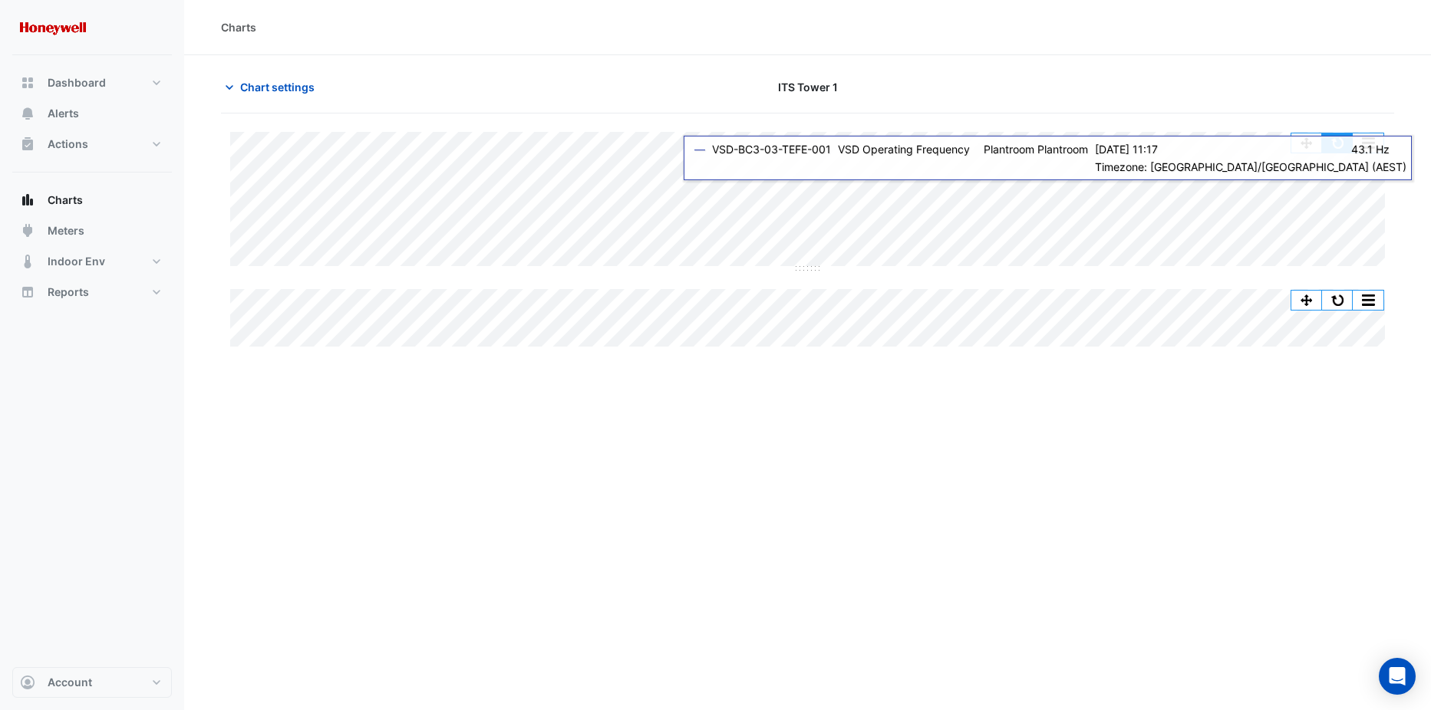
click at [1330, 138] on button "button" at bounding box center [1337, 142] width 31 height 19
click at [1343, 147] on button "button" at bounding box center [1337, 142] width 31 height 19
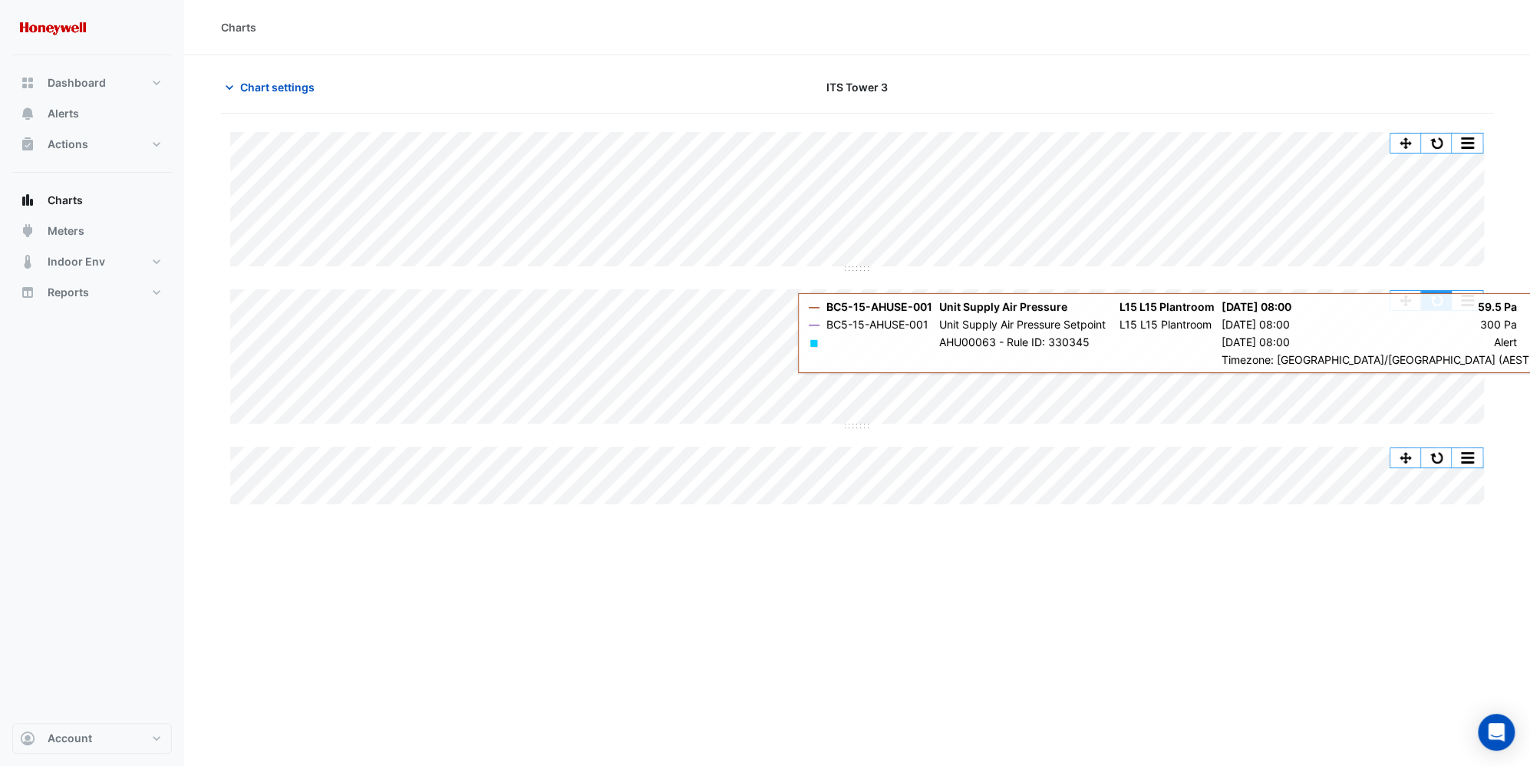
click at [1426, 302] on button "button" at bounding box center [1436, 300] width 31 height 19
